Goal: Task Accomplishment & Management: Manage account settings

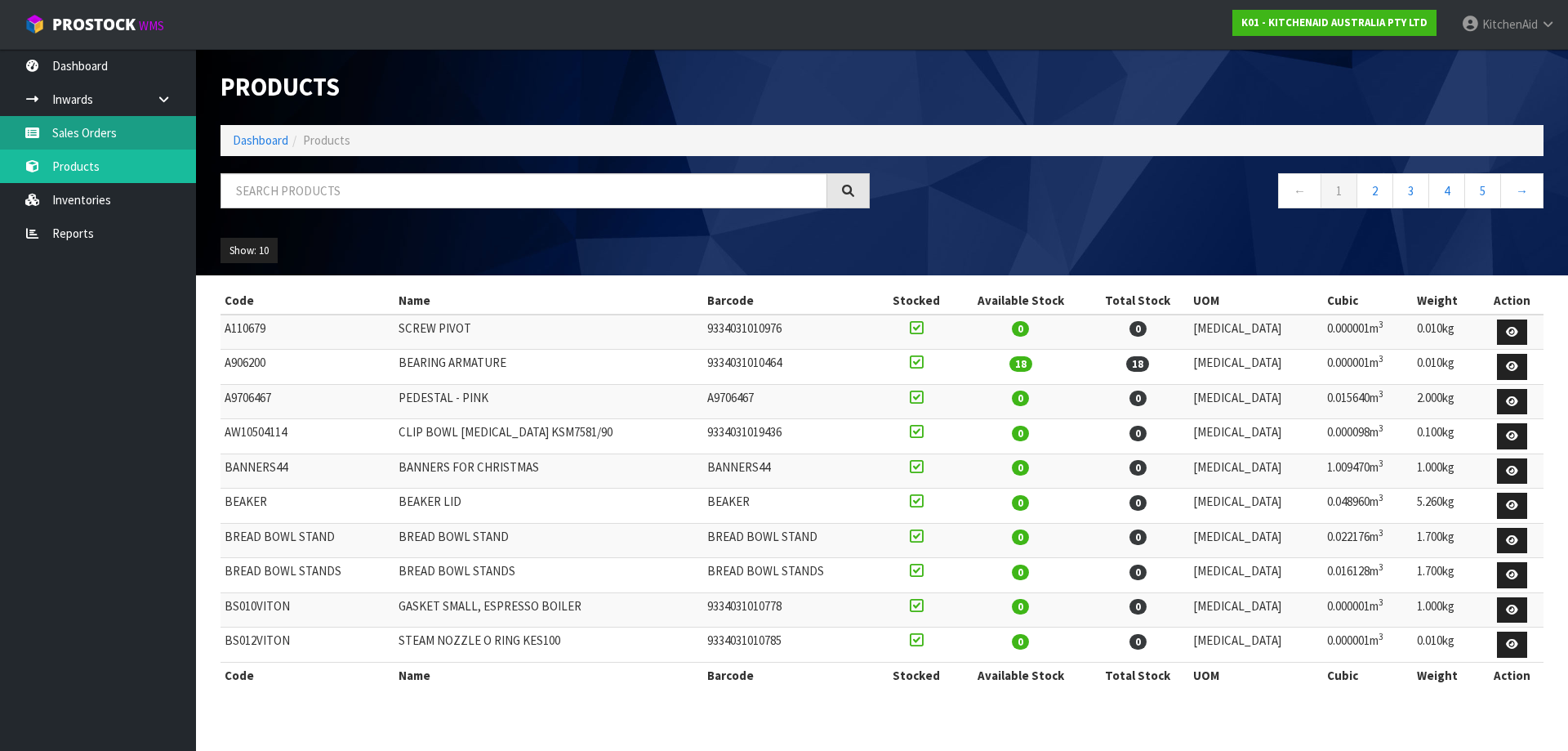
click at [92, 139] on link "Sales Orders" at bounding box center [97, 133] width 196 height 33
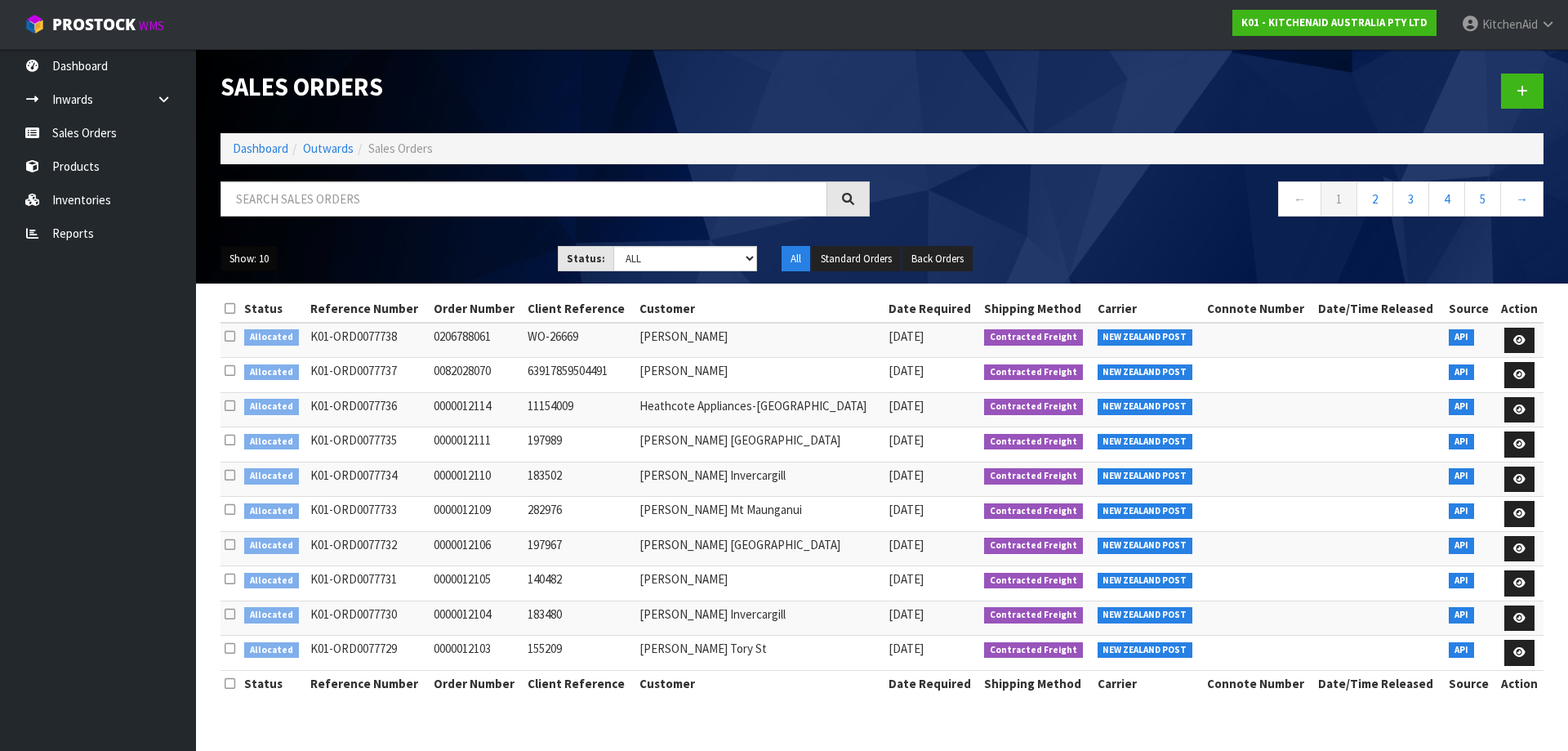
click at [273, 259] on button "Show: 10" at bounding box center [249, 258] width 57 height 26
click at [262, 363] on link "50" at bounding box center [286, 356] width 129 height 22
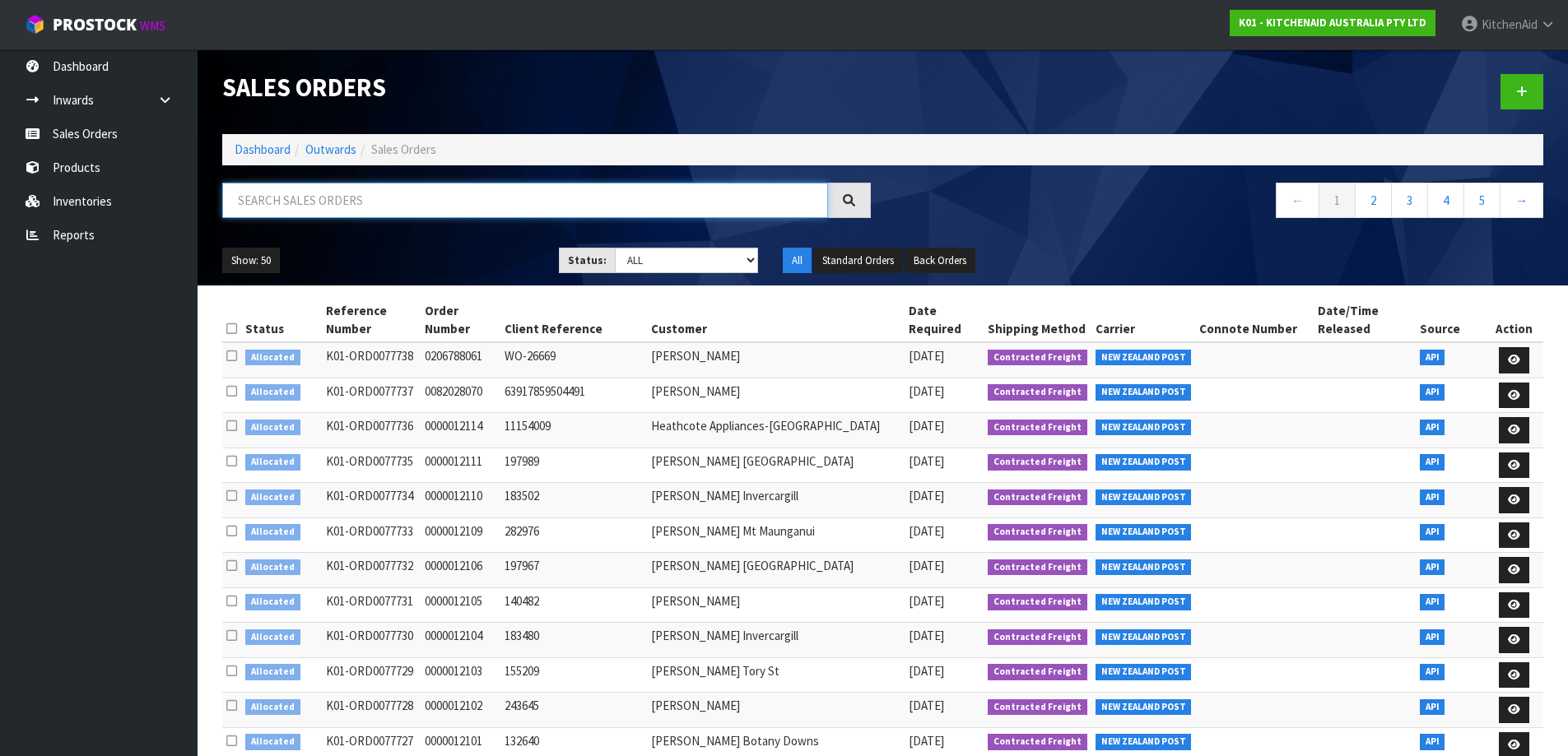
click at [274, 206] on input "text" at bounding box center [525, 201] width 606 height 35
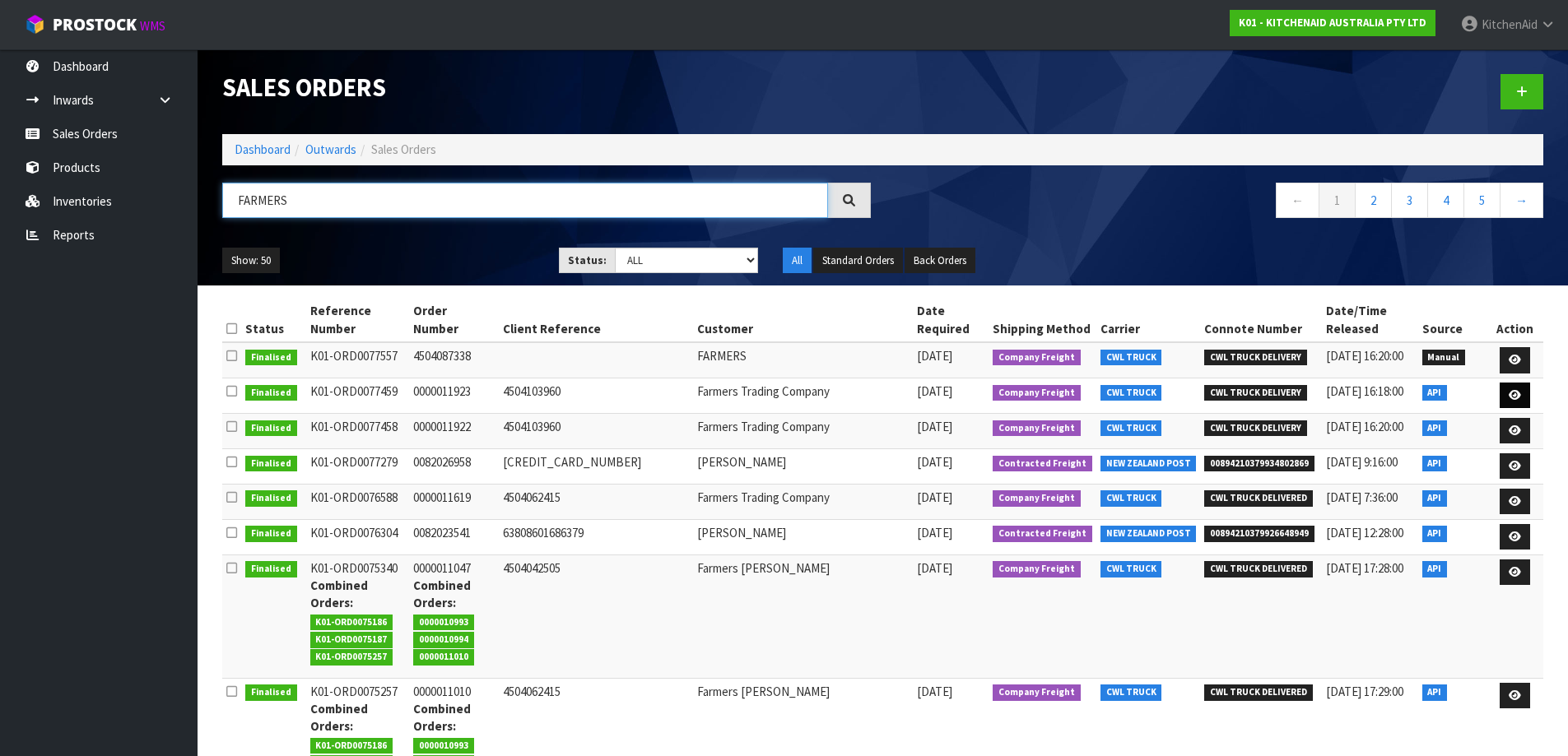
type input "FARMERS"
click at [1512, 400] on icon at bounding box center [1514, 395] width 13 height 11
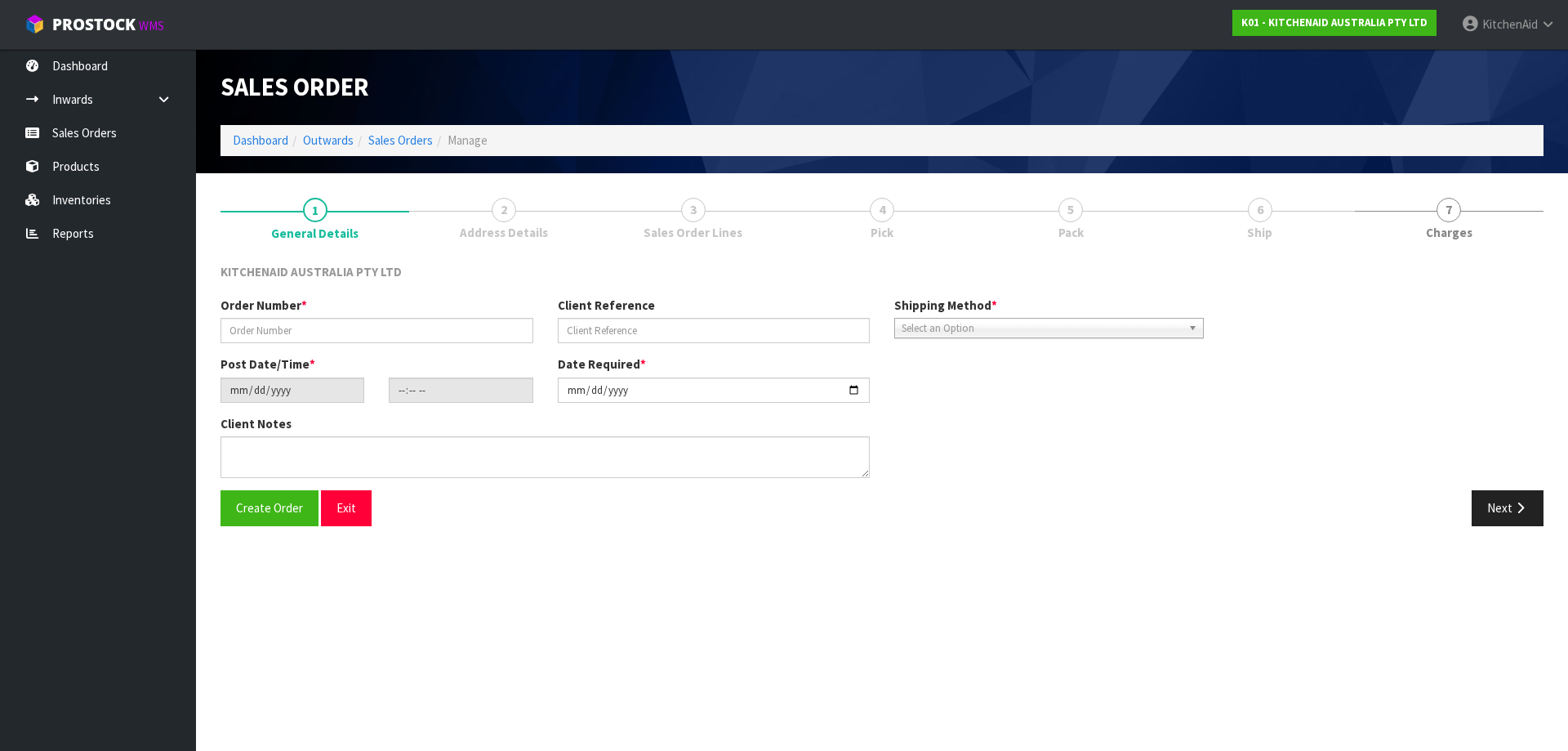
type input "0000011923"
type input "4504103960"
type input "[DATE]"
type input "11:32:45.000"
type input "[DATE]"
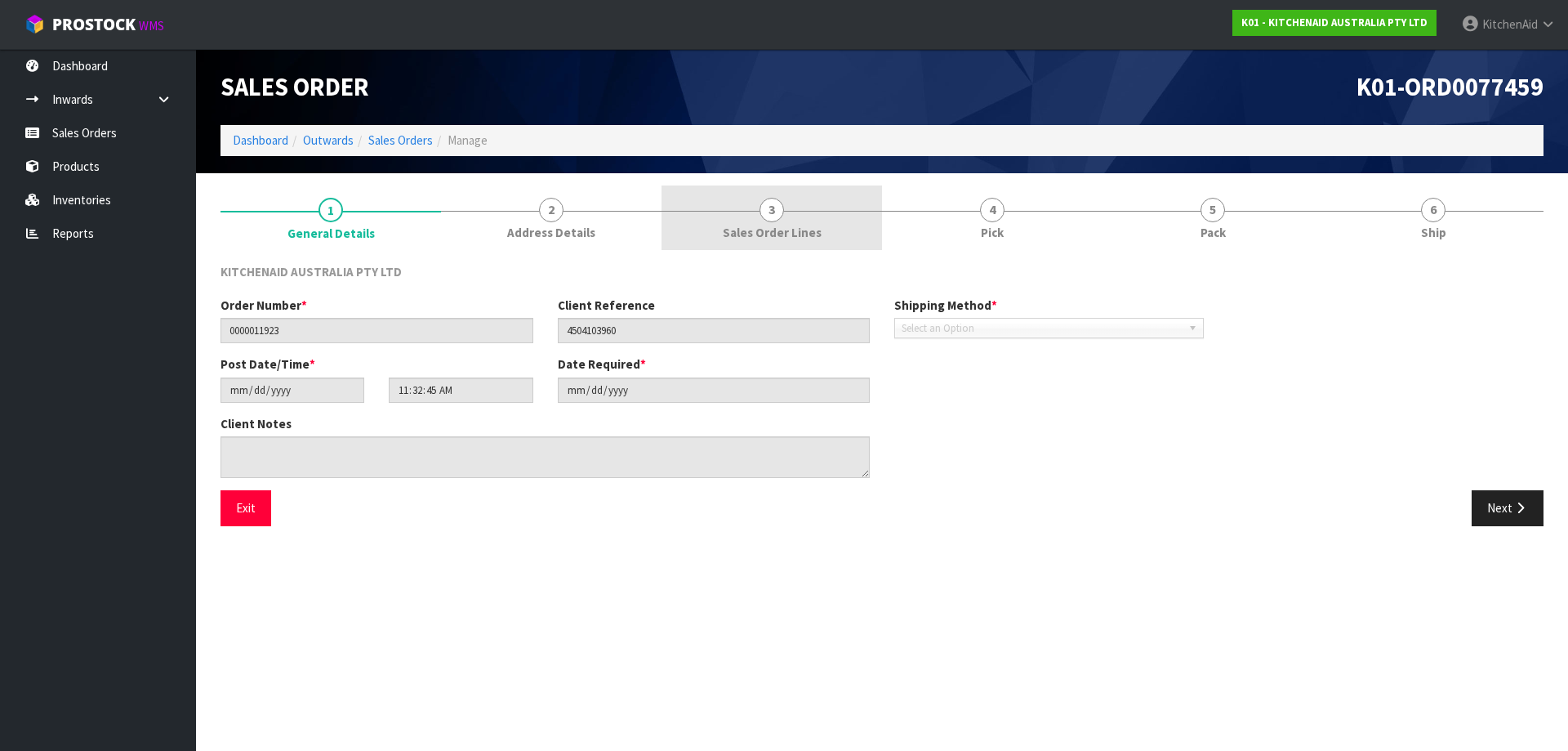
click at [746, 229] on span "Sales Order Lines" at bounding box center [772, 233] width 99 height 18
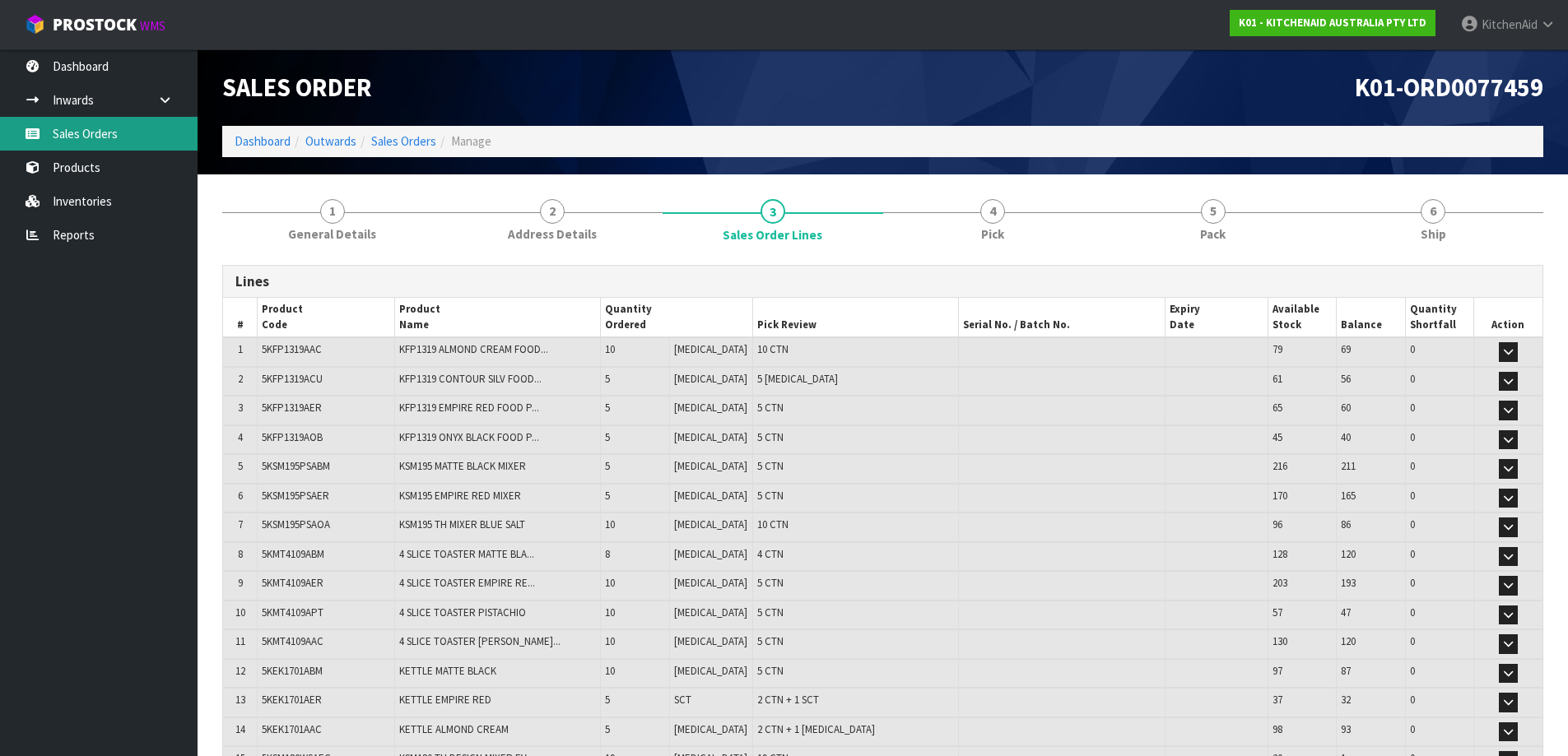
click at [102, 144] on link "Sales Orders" at bounding box center [98, 133] width 197 height 34
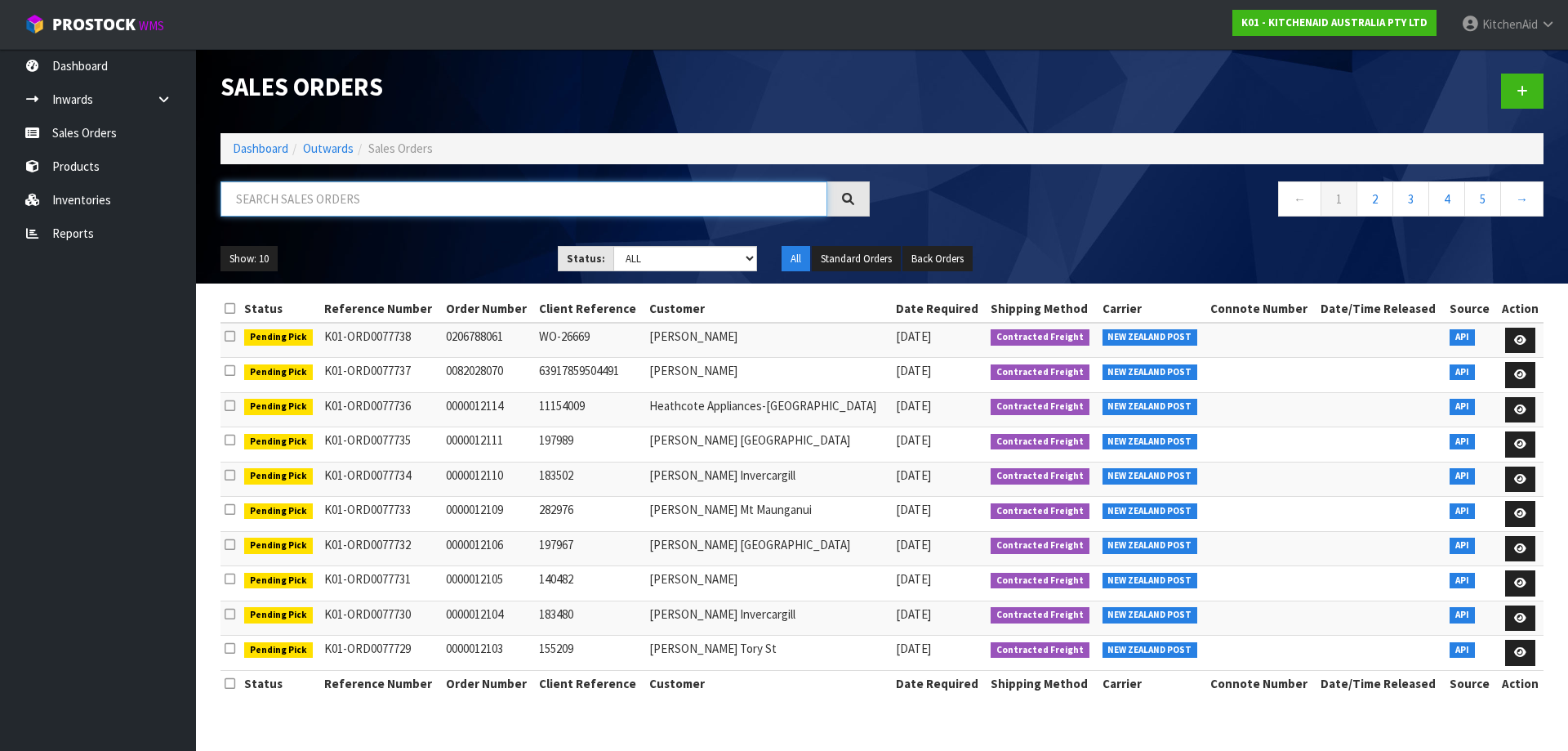
click at [460, 193] on input "text" at bounding box center [524, 199] width 607 height 35
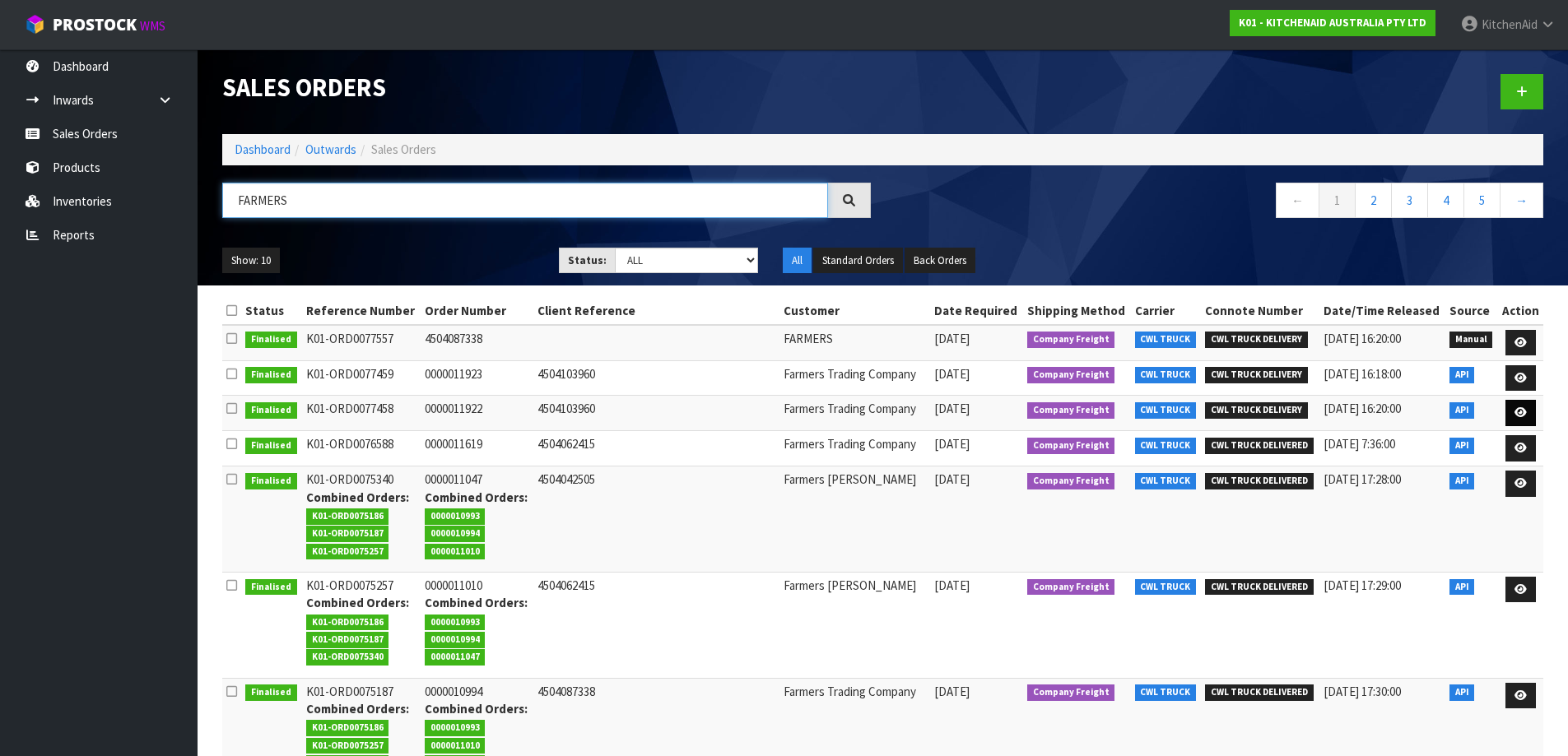
type input "FARMERS"
click at [1518, 422] on link at bounding box center [1520, 412] width 30 height 26
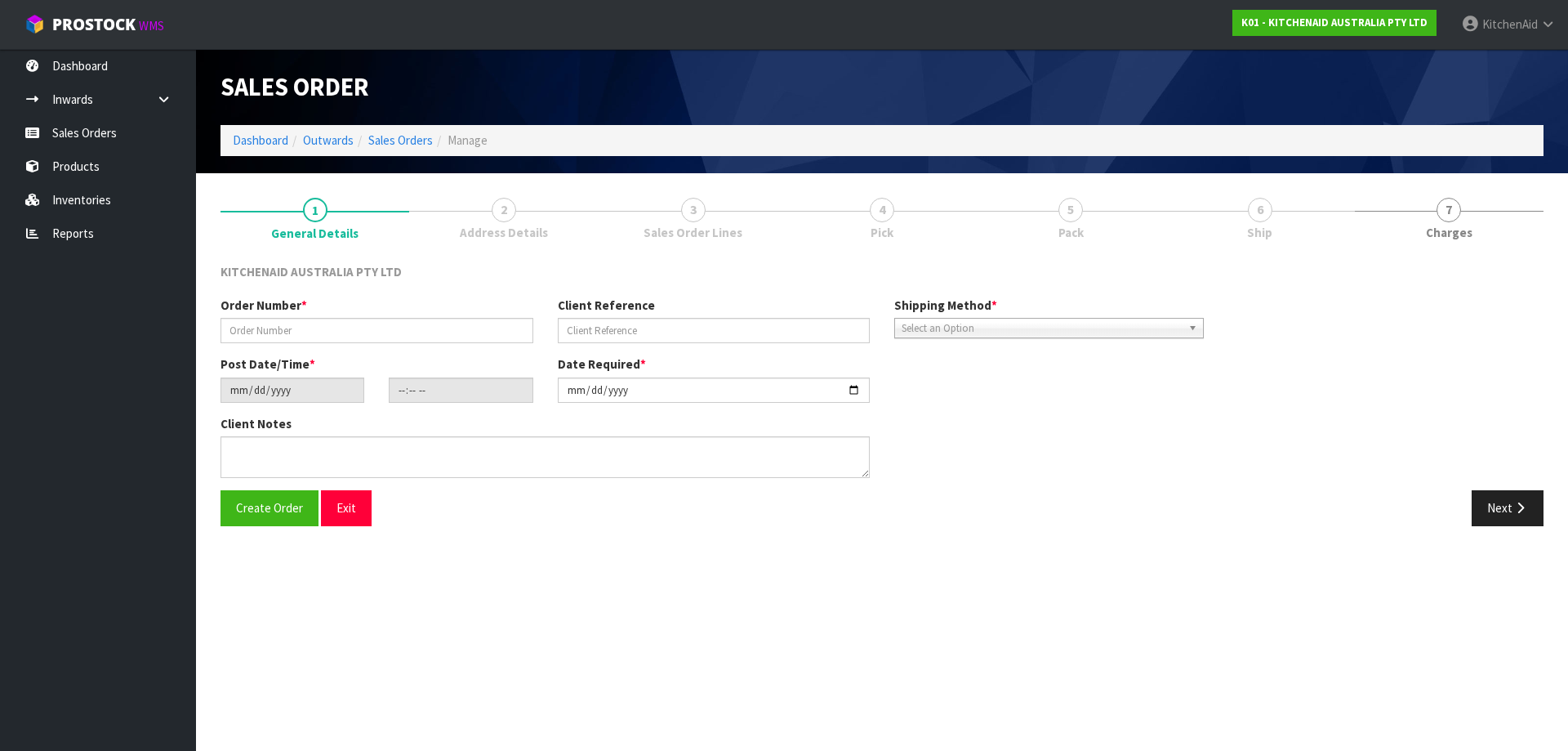
type input "0000011922"
type input "4504103960"
type input "[DATE]"
type input "11:32:38.000"
type input "[DATE]"
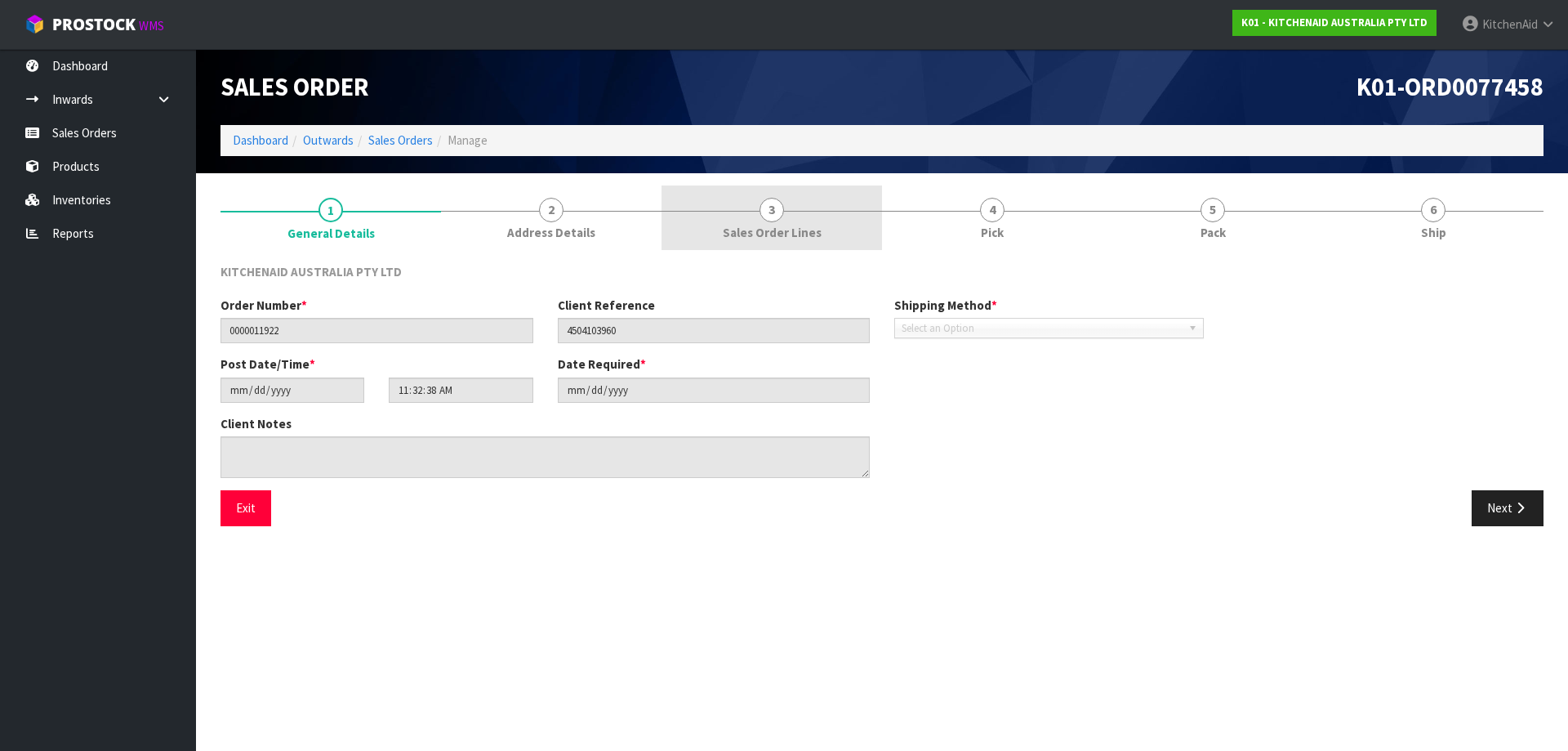
click at [750, 225] on span "Sales Order Lines" at bounding box center [772, 233] width 99 height 18
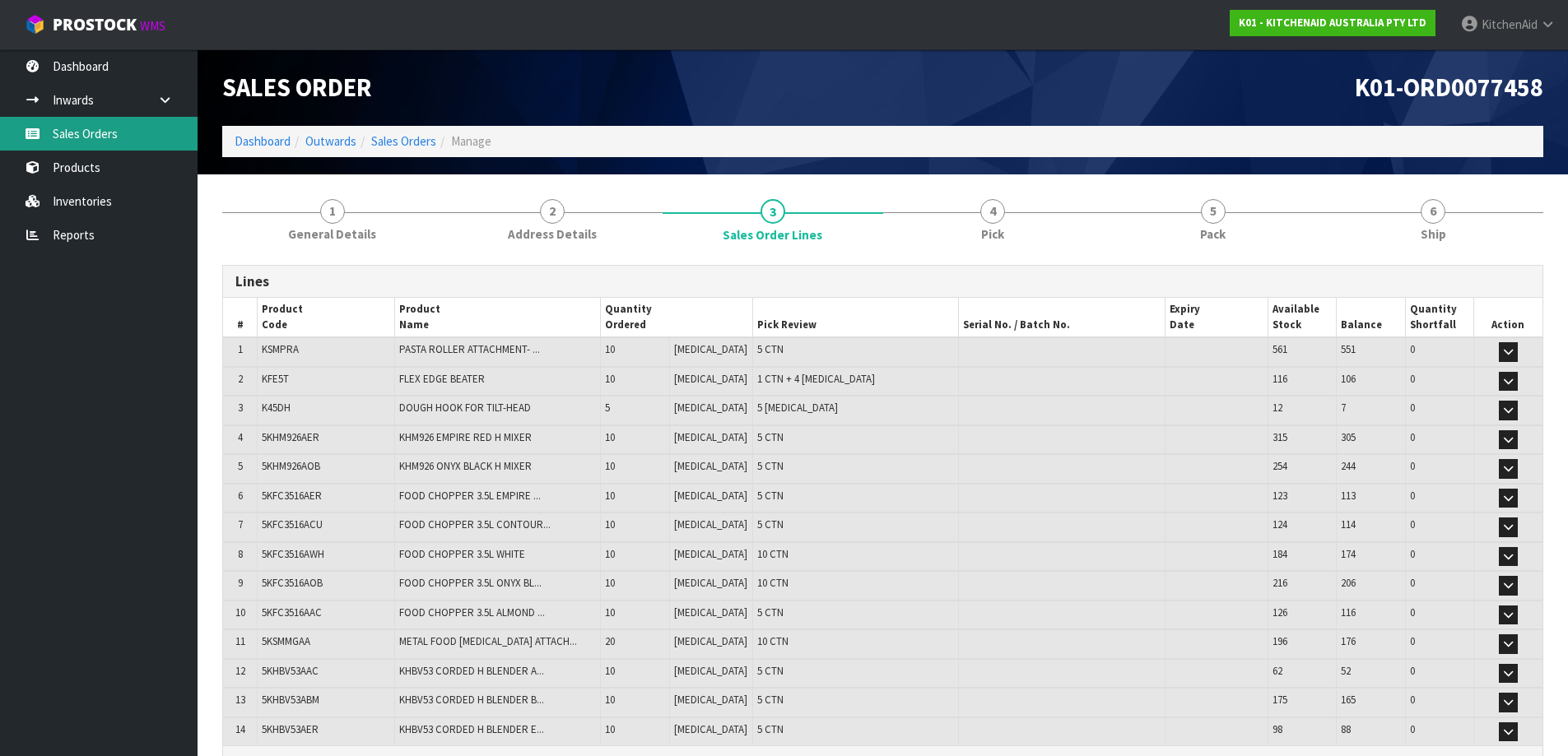
click at [94, 134] on link "Sales Orders" at bounding box center [98, 133] width 197 height 34
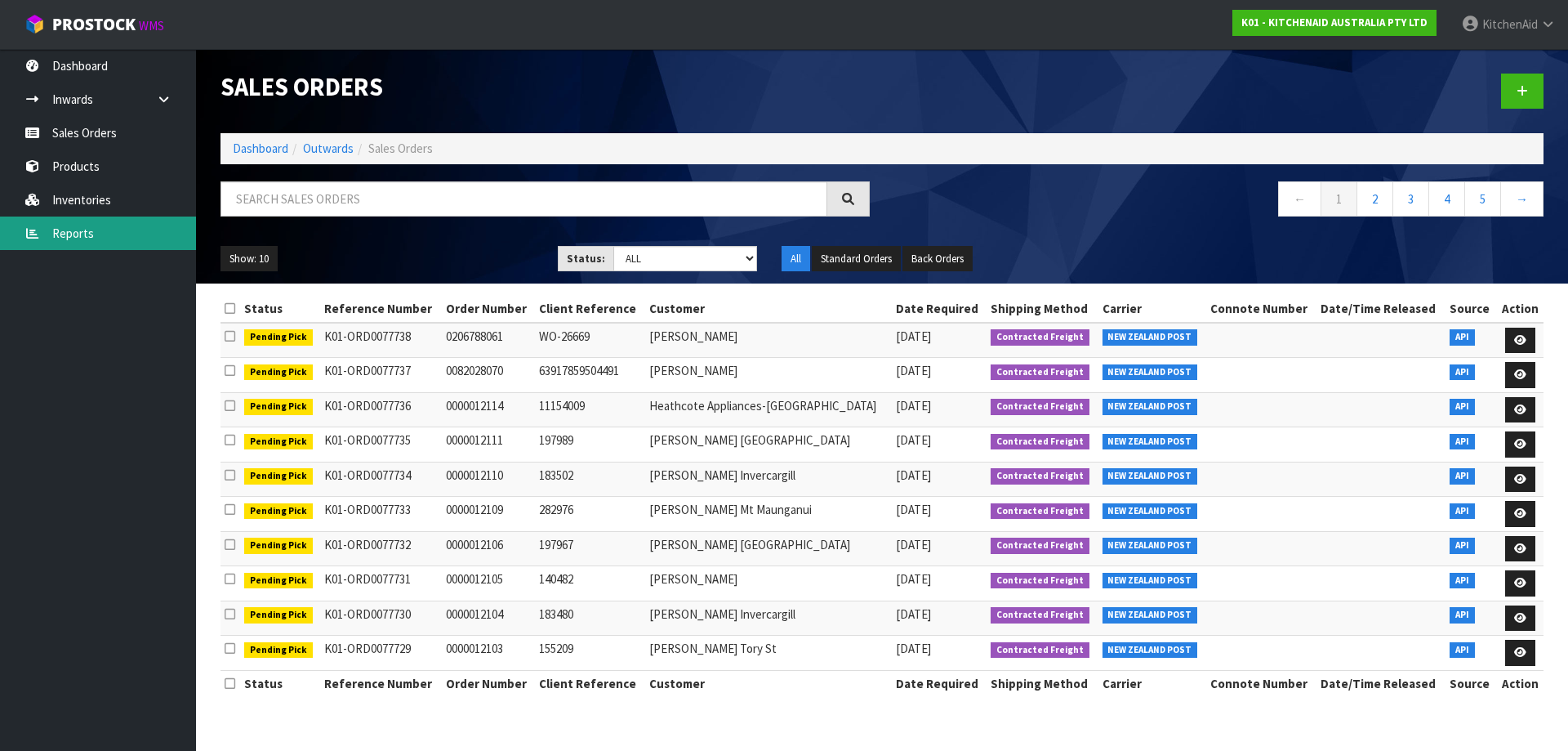
click at [84, 239] on link "Reports" at bounding box center [97, 233] width 196 height 33
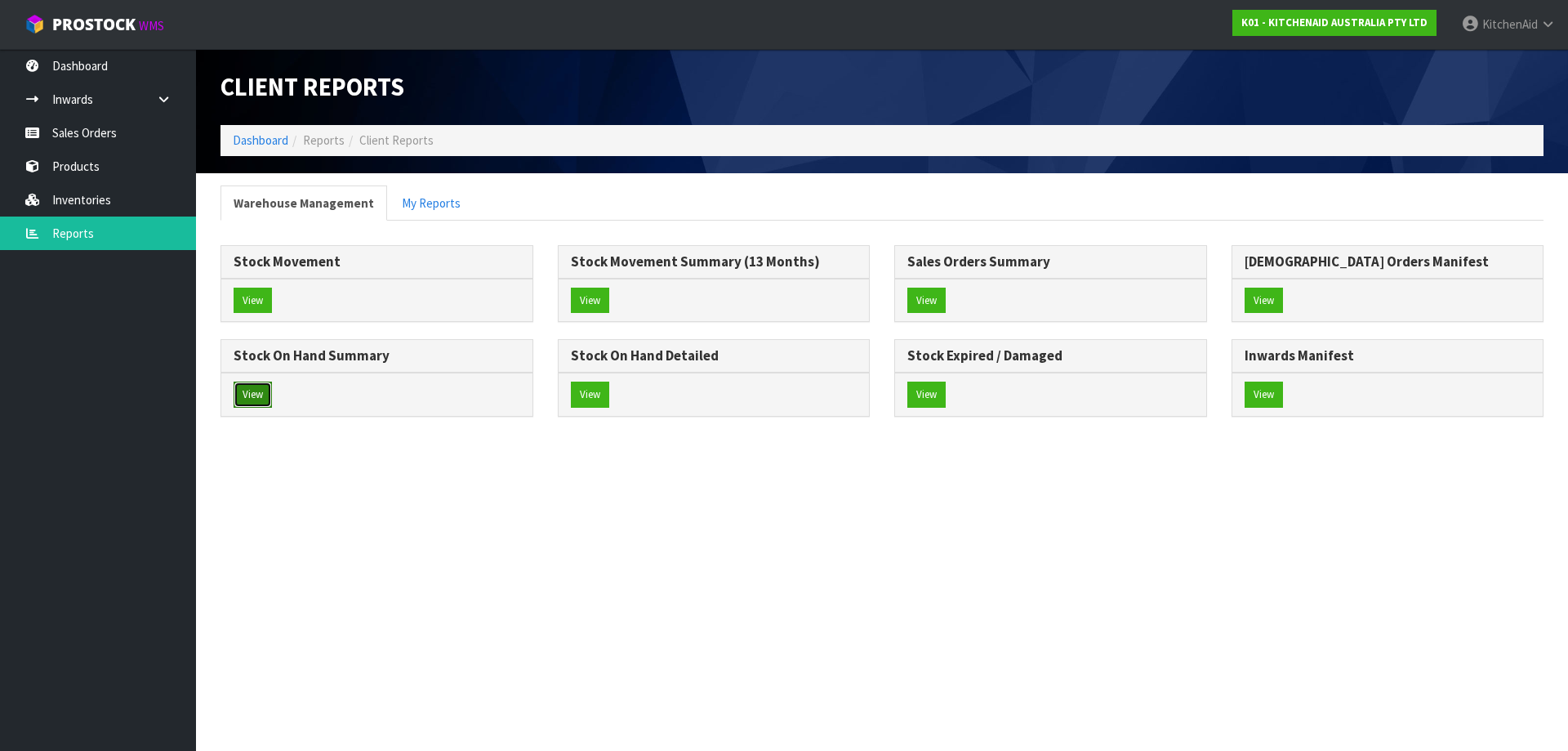
click at [255, 393] on button "View" at bounding box center [252, 394] width 38 height 26
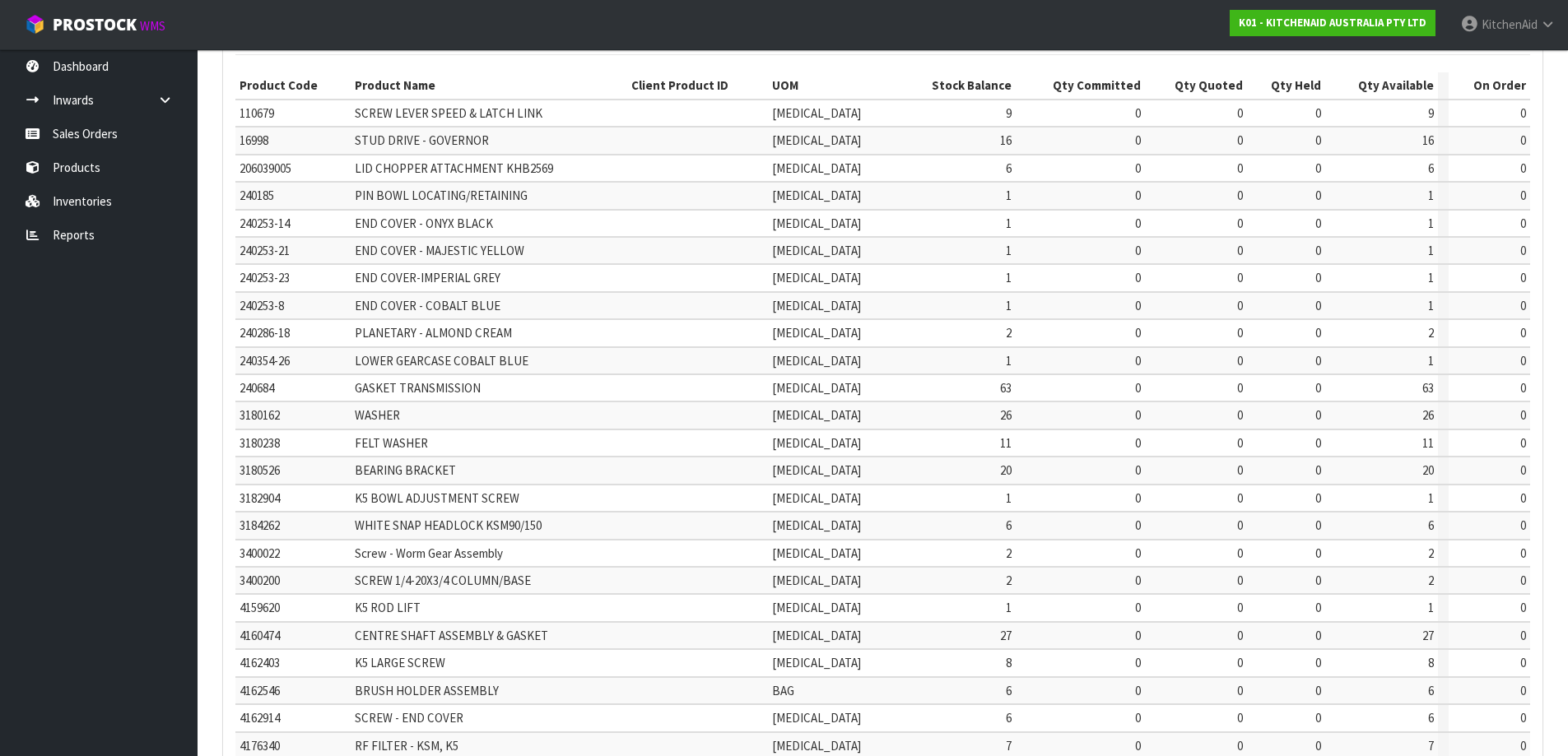
scroll to position [385, 0]
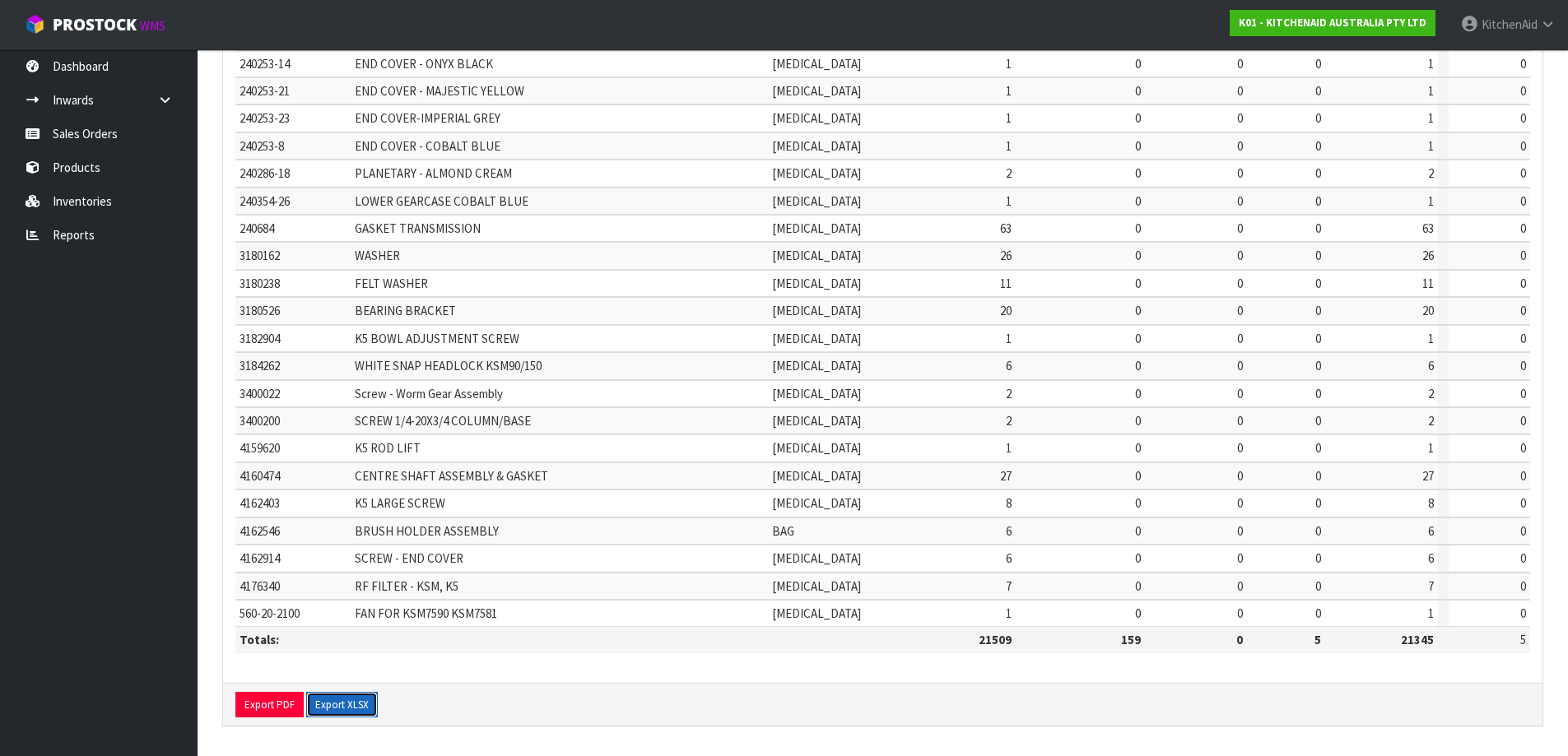
click at [340, 705] on button "Export XLSX" at bounding box center [342, 705] width 71 height 26
click at [105, 140] on link "Sales Orders" at bounding box center [98, 133] width 197 height 34
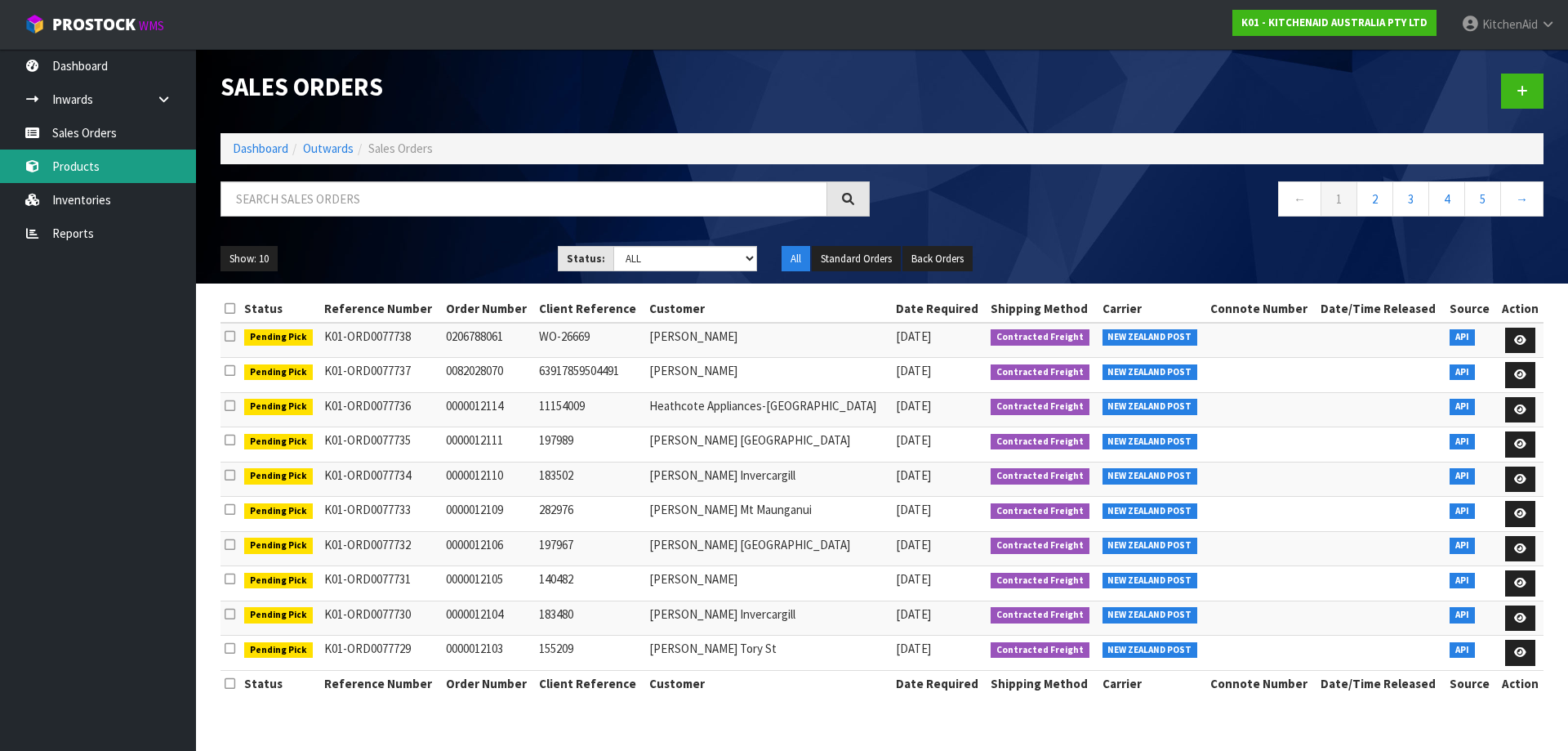
click at [92, 173] on link "Products" at bounding box center [97, 166] width 196 height 33
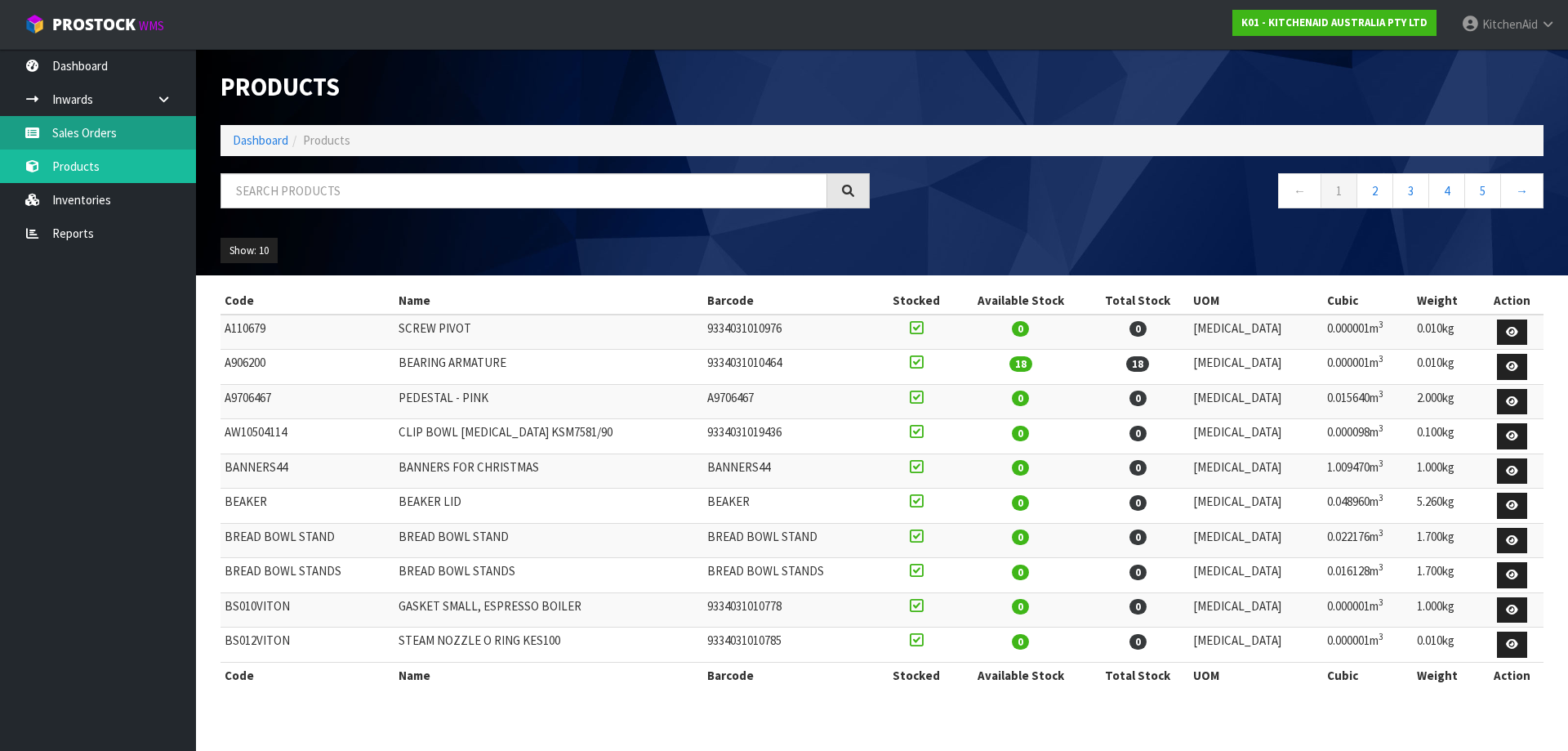
click at [116, 128] on link "Sales Orders" at bounding box center [97, 133] width 196 height 33
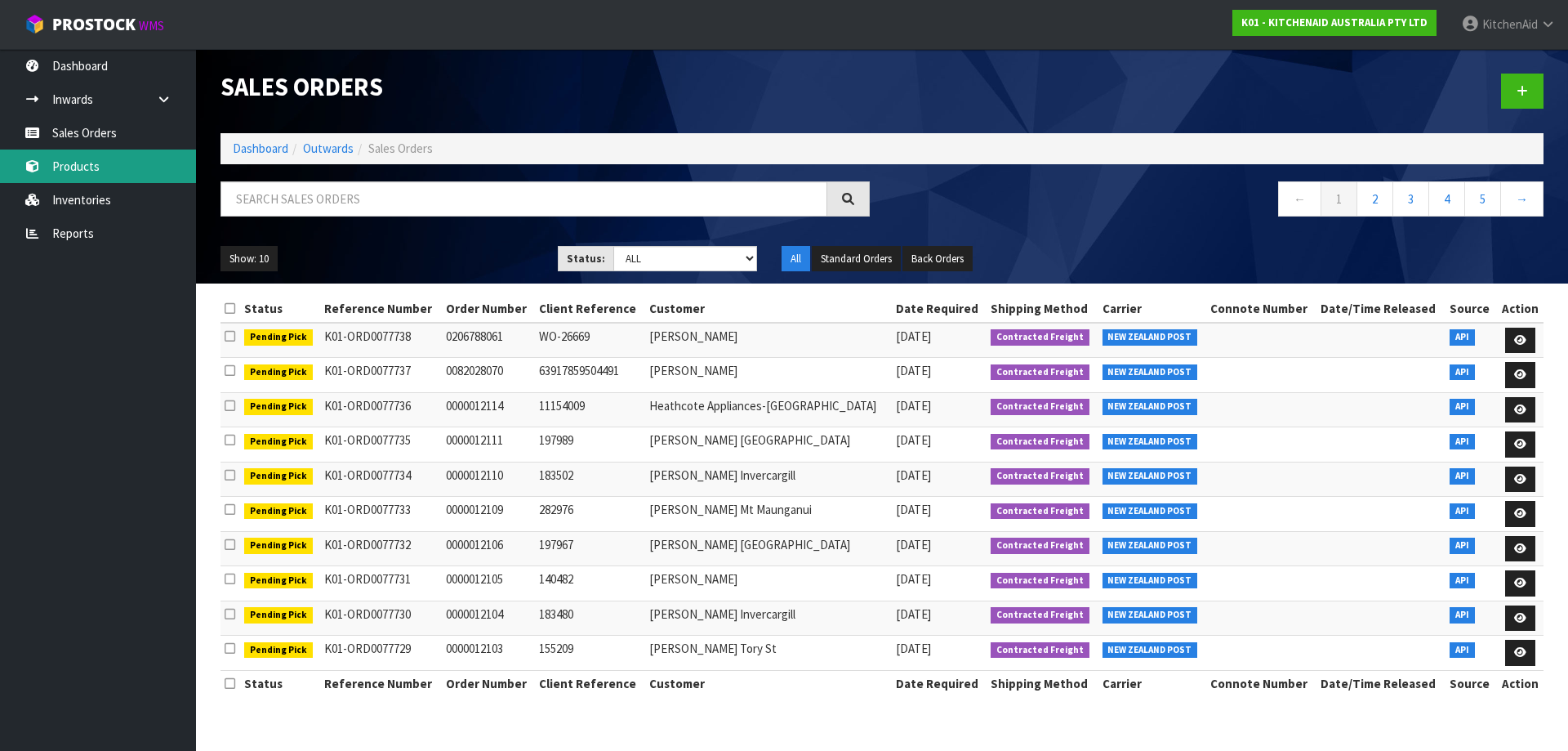
click at [89, 169] on link "Products" at bounding box center [97, 166] width 196 height 33
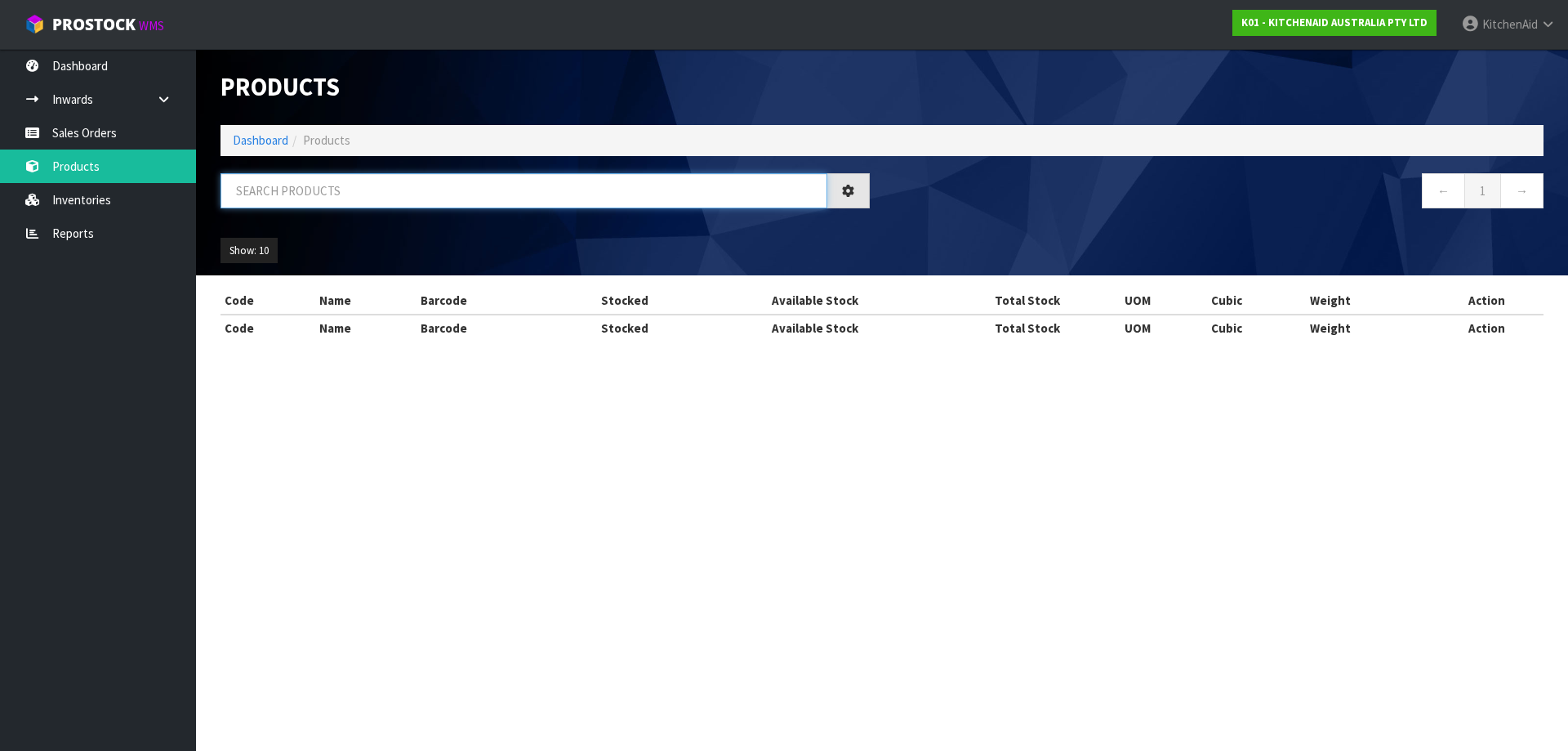
click at [323, 198] on input "text" at bounding box center [524, 191] width 607 height 35
paste input "5KMT2109APT"
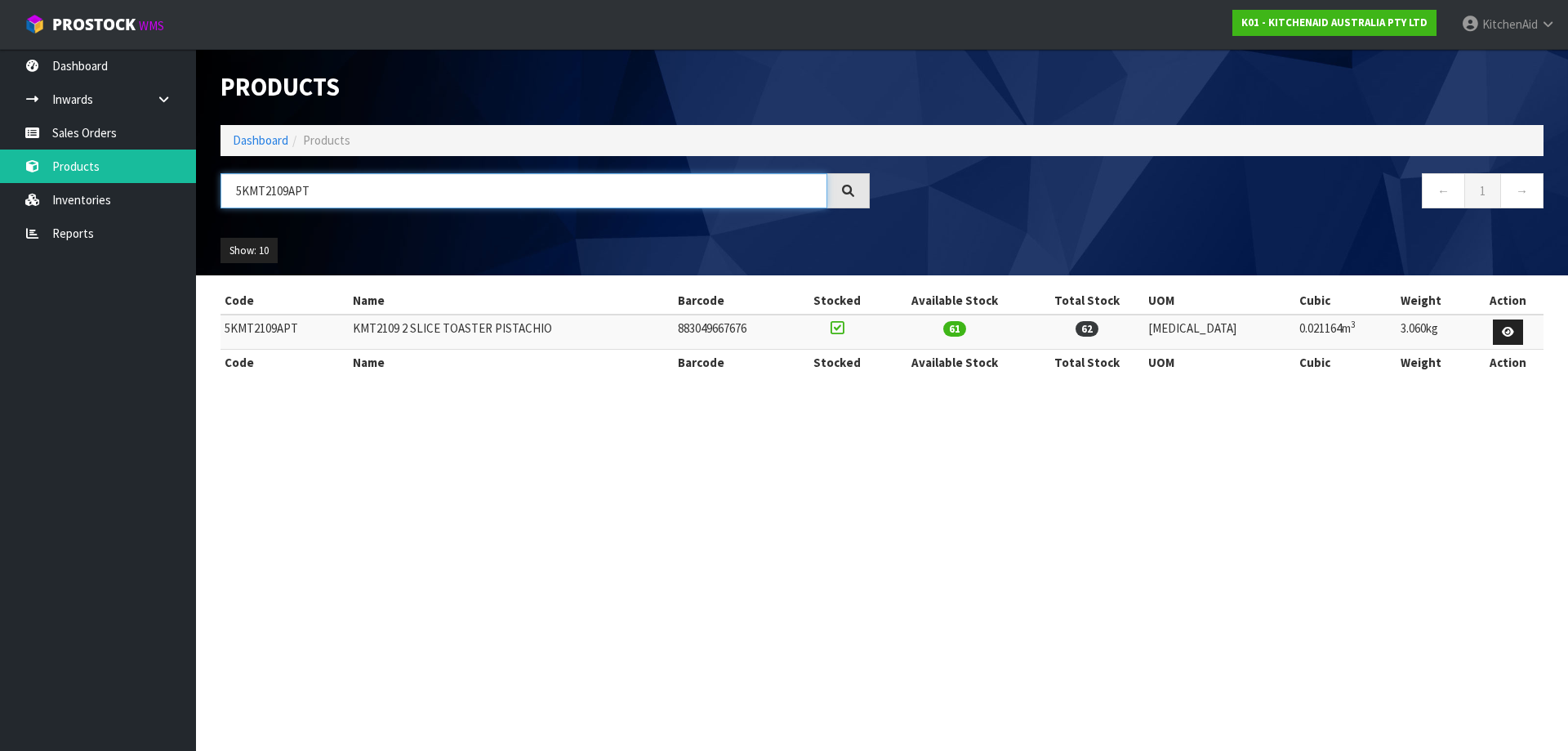
type input "5KMT2109APT"
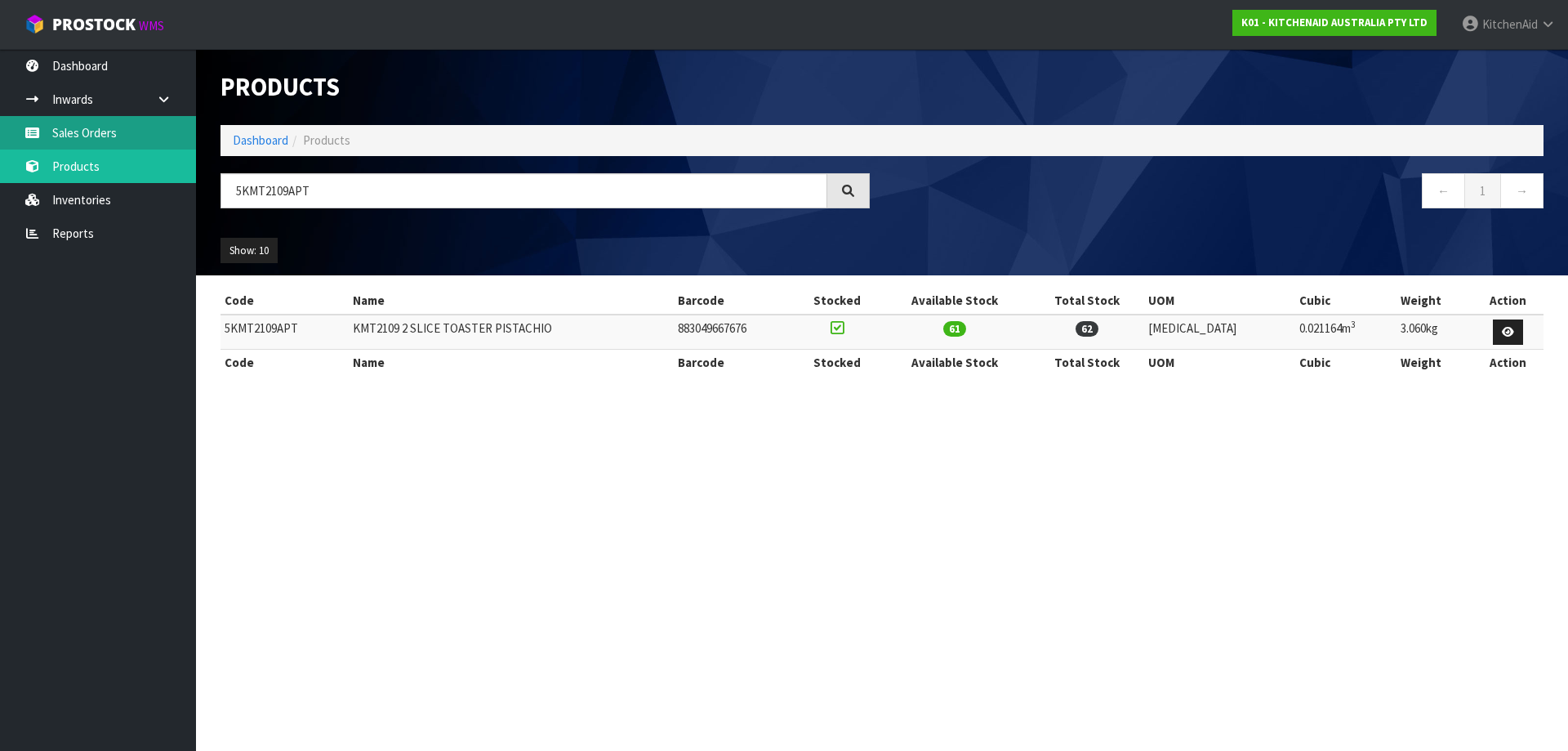
click at [86, 118] on link "Sales Orders" at bounding box center [97, 133] width 196 height 33
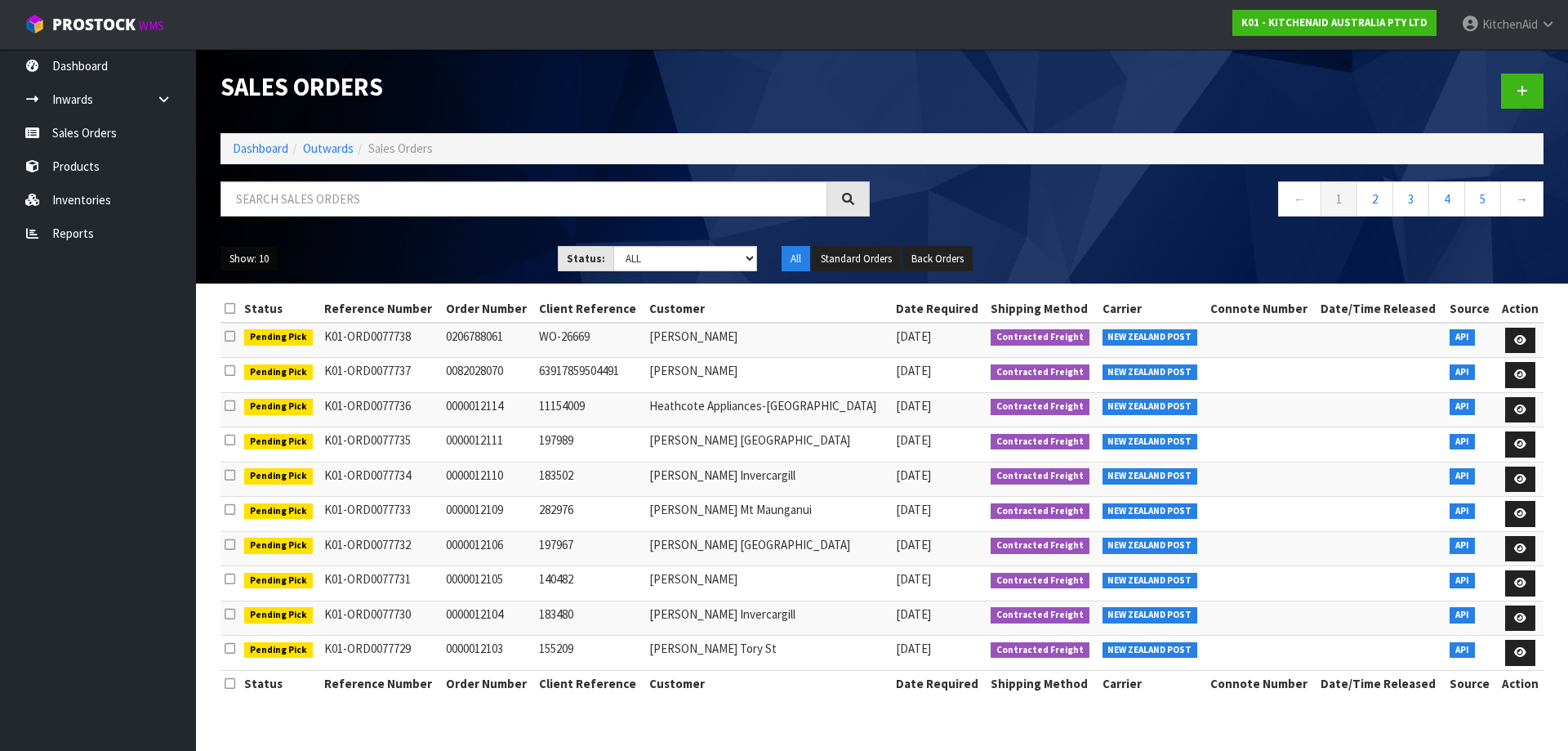
click at [251, 255] on button "Show: 10" at bounding box center [249, 258] width 57 height 26
click at [243, 353] on link "50" at bounding box center [286, 356] width 129 height 22
